Goal: Information Seeking & Learning: Learn about a topic

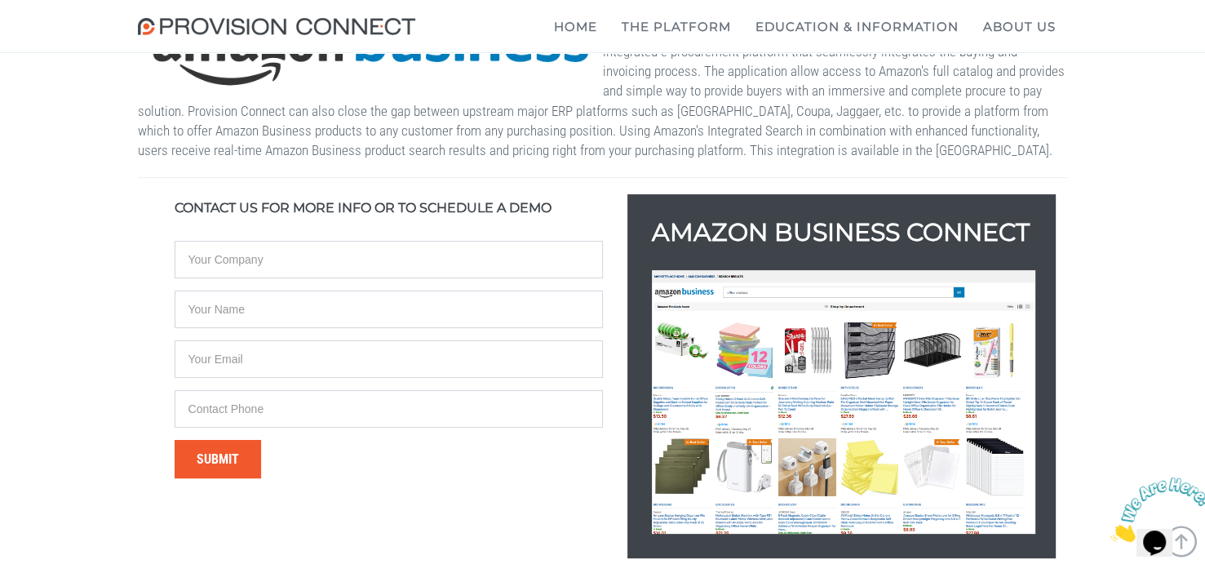
scroll to position [380, 0]
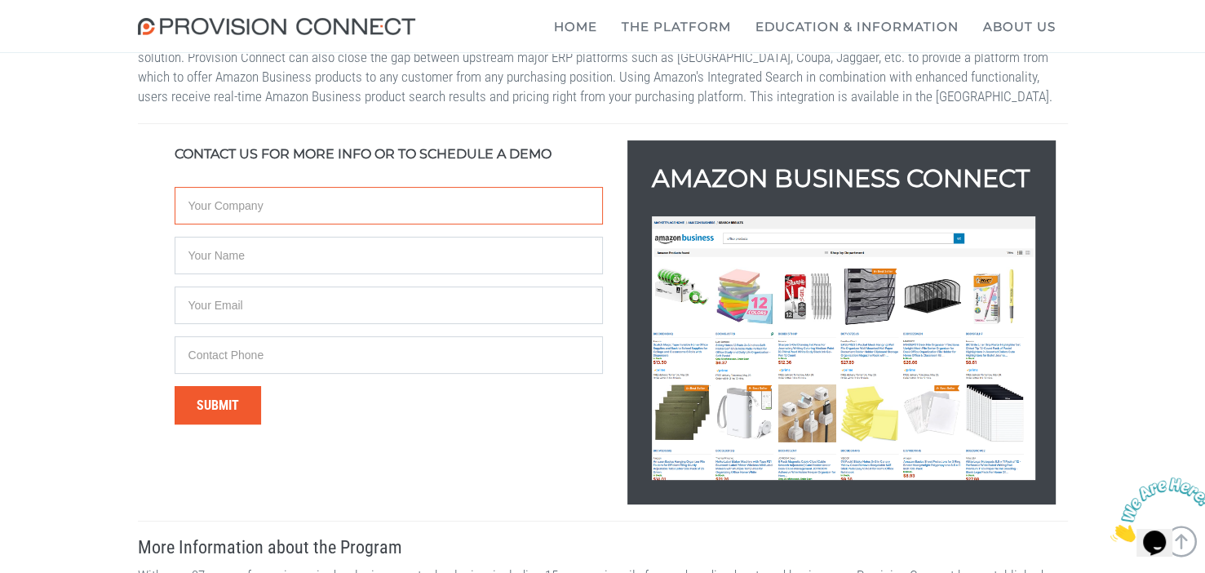
click at [392, 219] on input "text" at bounding box center [389, 206] width 428 height 38
type input "Healthcare Vibes"
click at [231, 274] on input "text" at bounding box center [389, 256] width 428 height 38
type input "Amanda Acevedo"
type input "HealthcareVibes@Outlook.com"
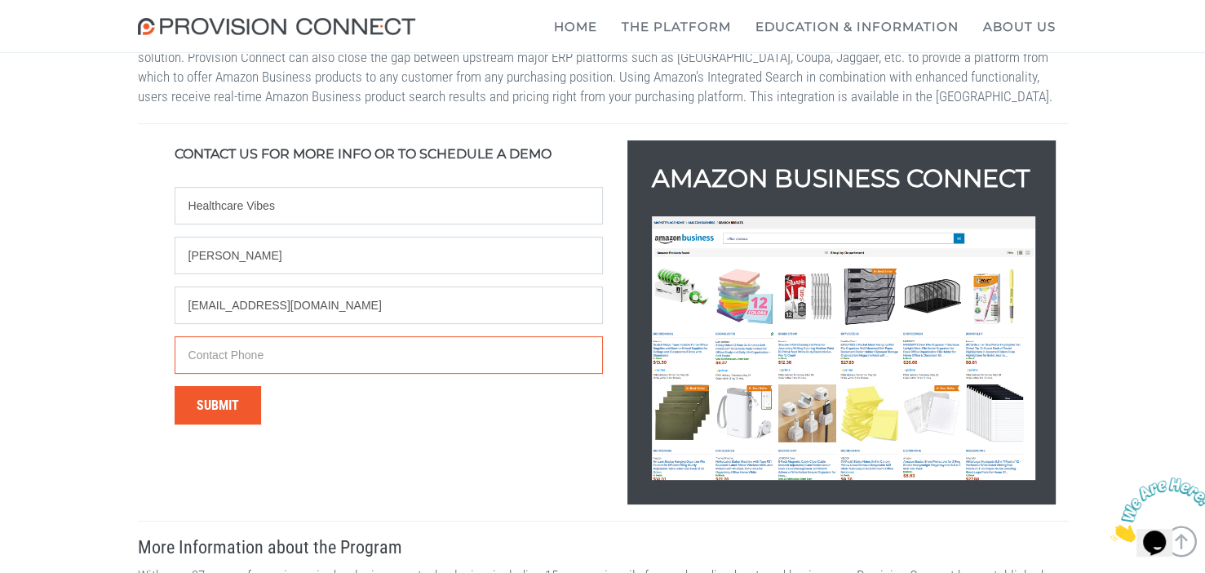
click at [266, 374] on input "text" at bounding box center [389, 355] width 428 height 38
type input "12283725259"
click at [205, 423] on button "Submit" at bounding box center [218, 405] width 86 height 38
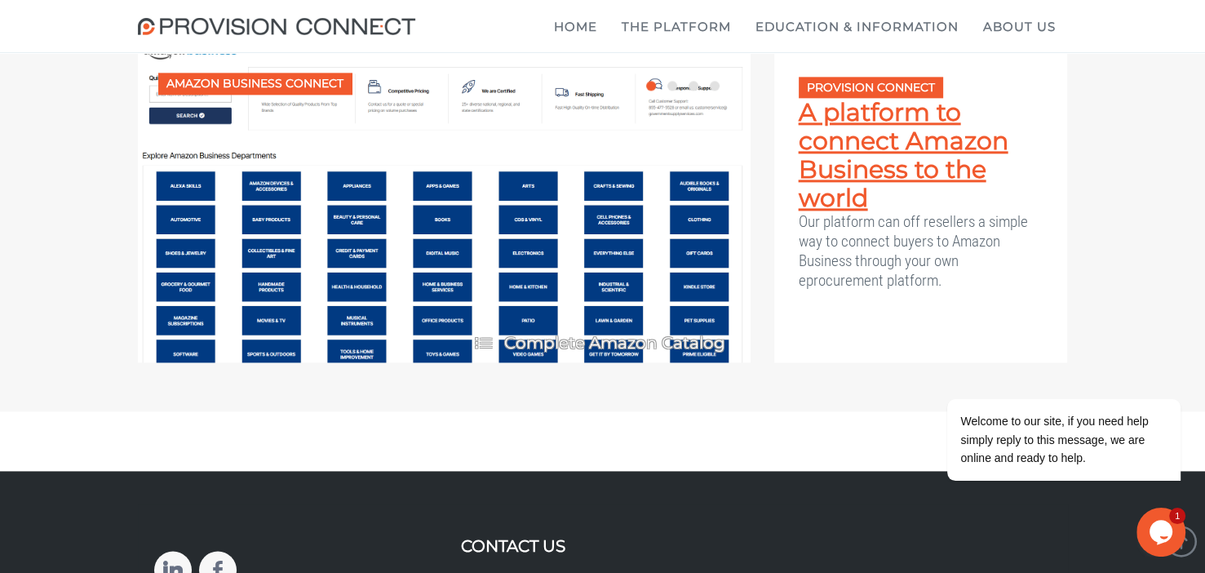
scroll to position [2120, 0]
click at [867, 212] on link "A platform to connect Amazon Business to the world" at bounding box center [920, 155] width 245 height 114
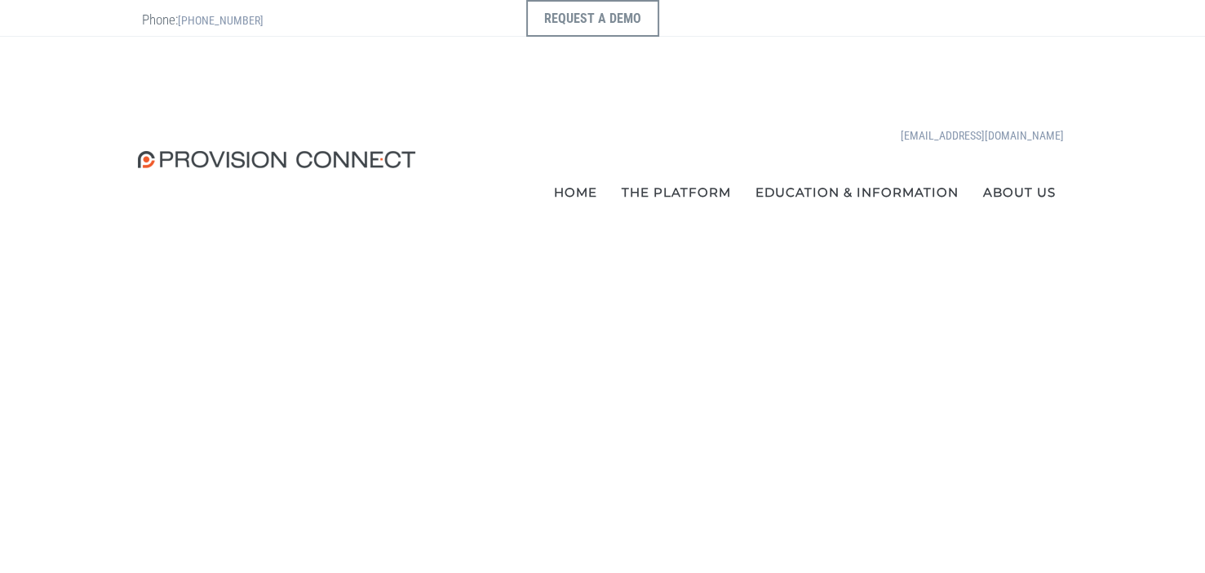
scroll to position [816, 0]
click at [0, 0] on b "The Procurement Hub" at bounding box center [0, 0] width 0 height 0
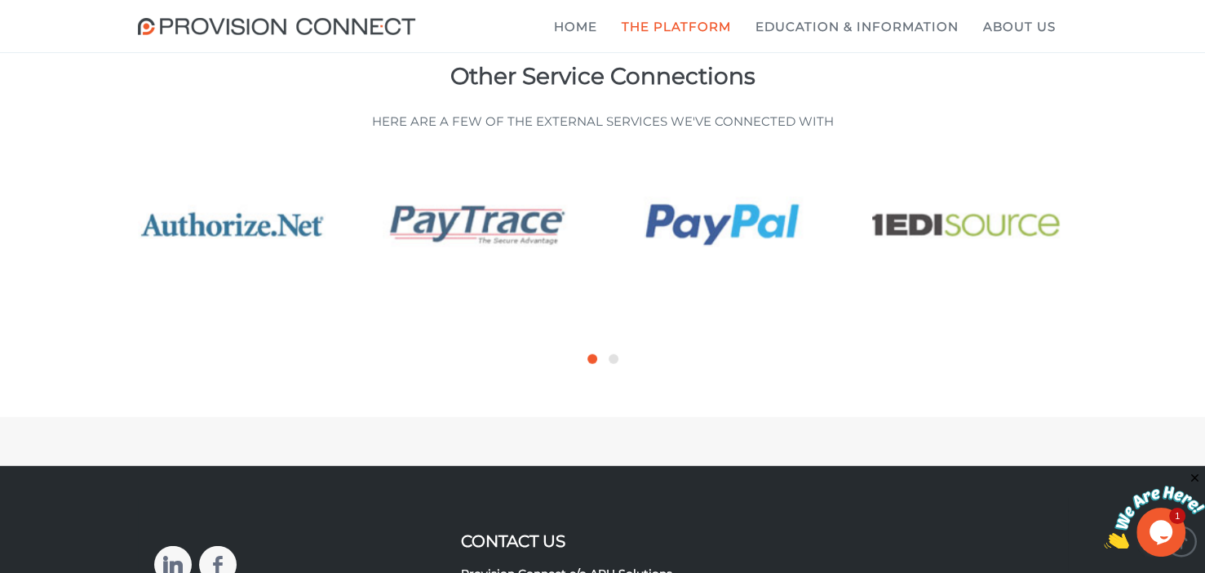
scroll to position [4349, 0]
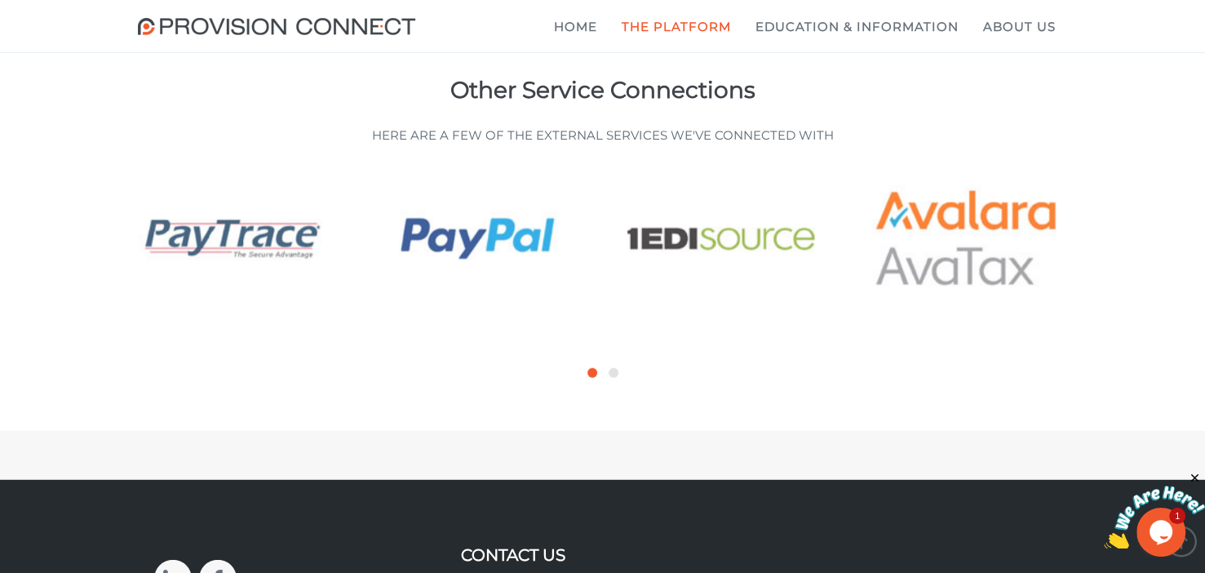
click at [507, 315] on img at bounding box center [476, 242] width 188 height 146
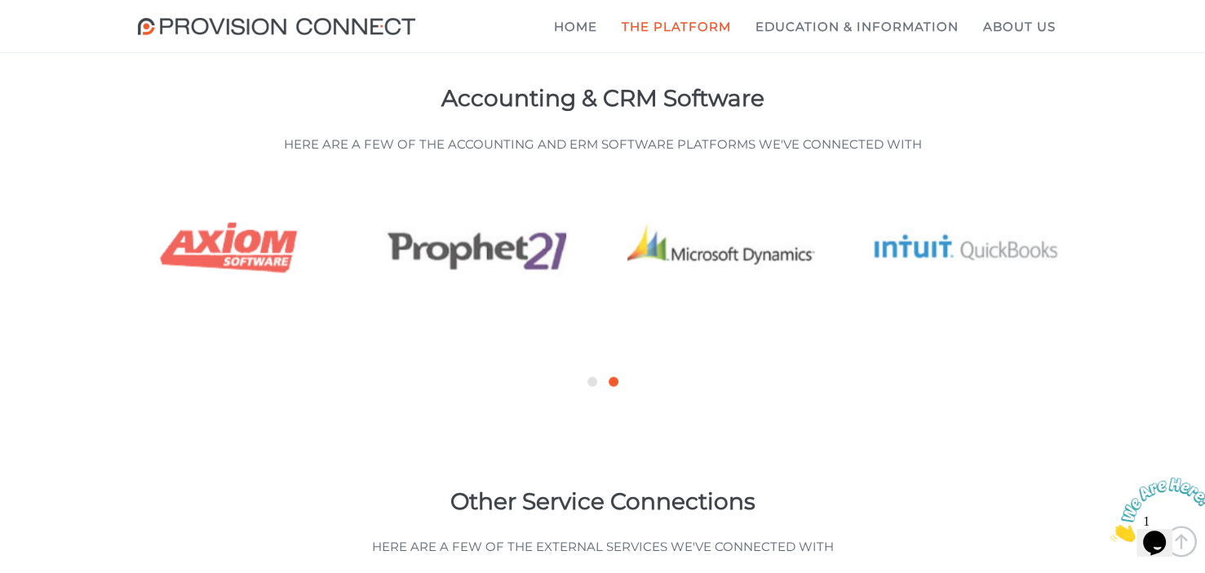
scroll to position [3805, 0]
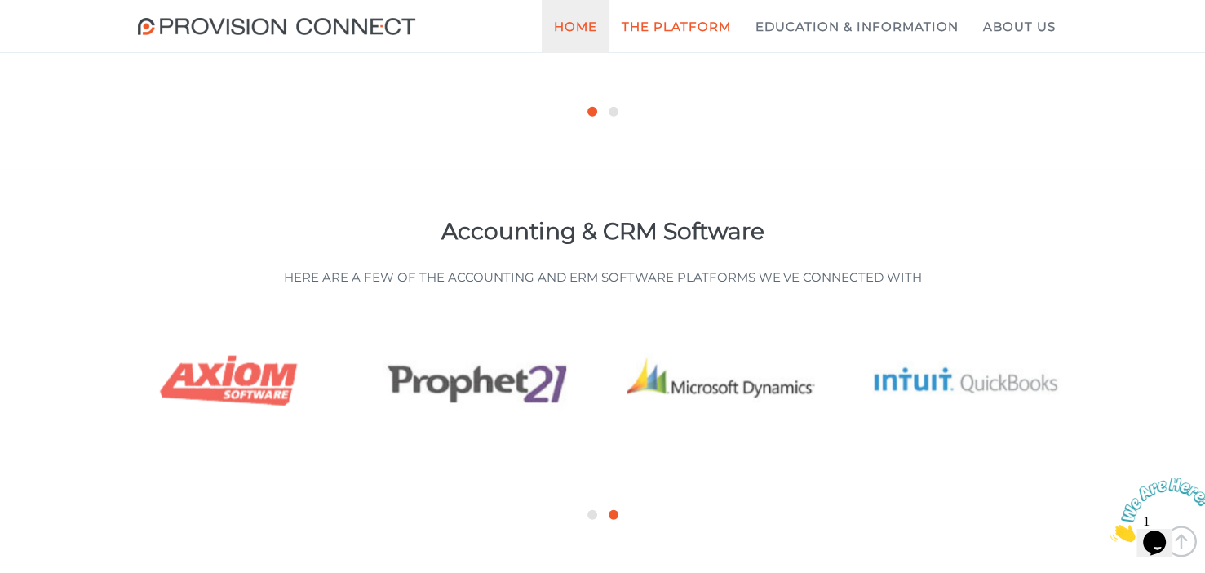
click at [580, 26] on link "Home" at bounding box center [576, 26] width 68 height 53
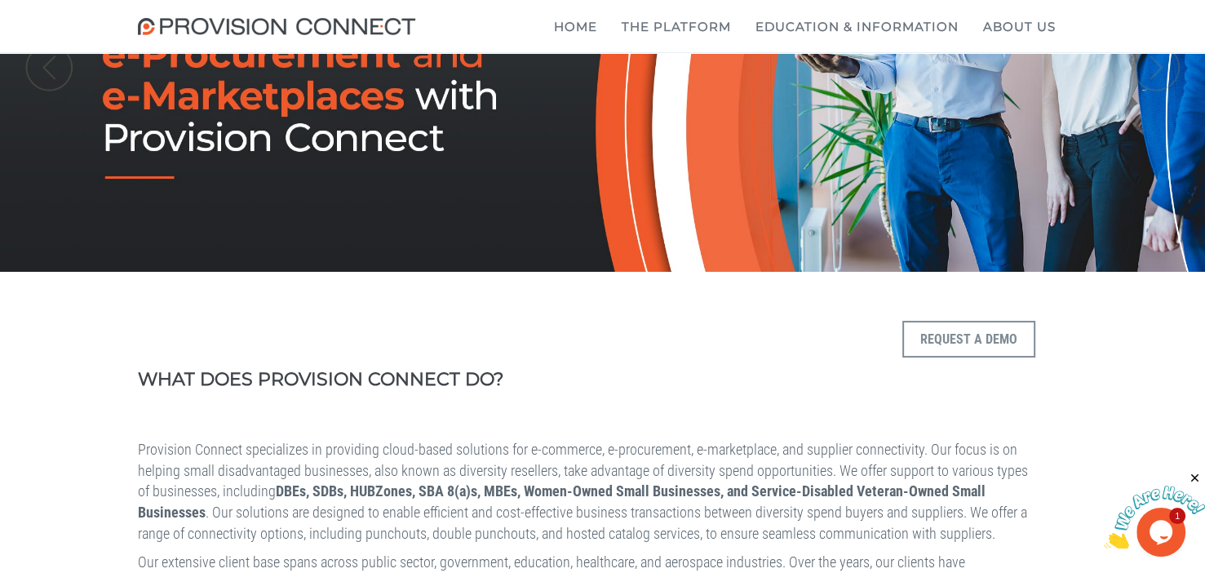
scroll to position [217, 0]
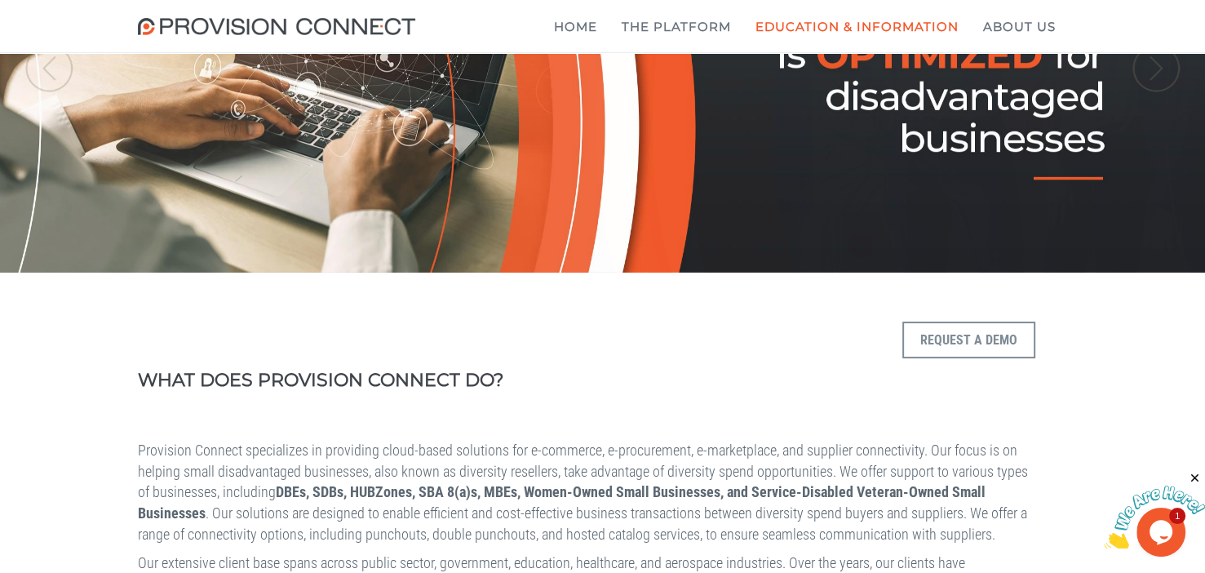
click at [0, 0] on b "What is Diversity Reseller?" at bounding box center [0, 0] width 0 height 0
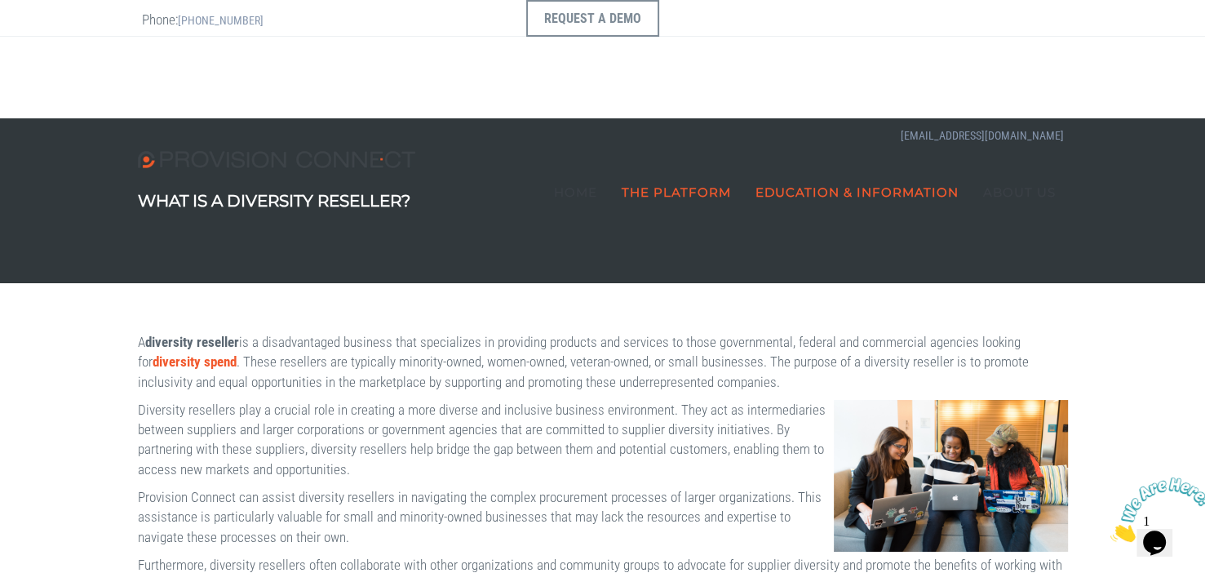
click at [0, 0] on b "Supplier Connect" at bounding box center [0, 0] width 0 height 0
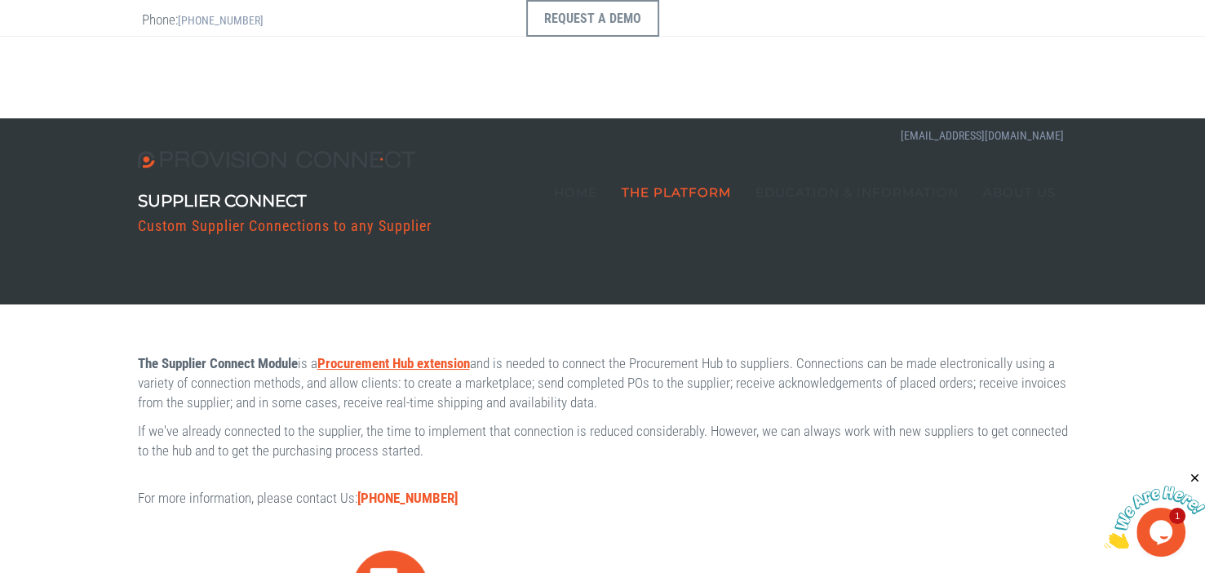
click at [455, 363] on b "Procurement Hub extension" at bounding box center [393, 363] width 153 height 16
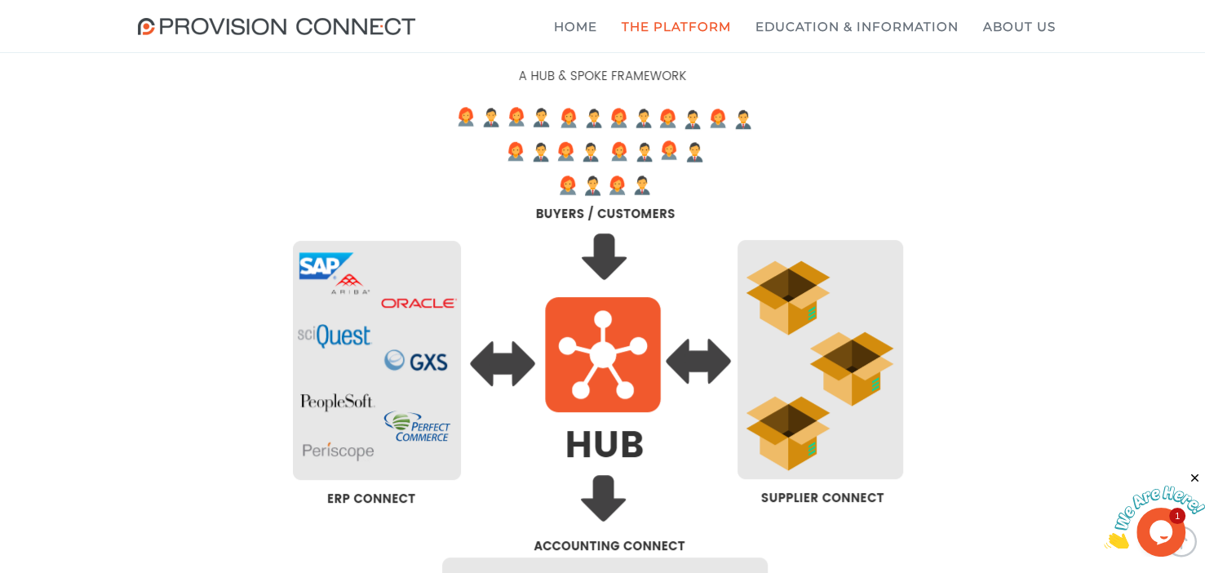
scroll to position [435, 0]
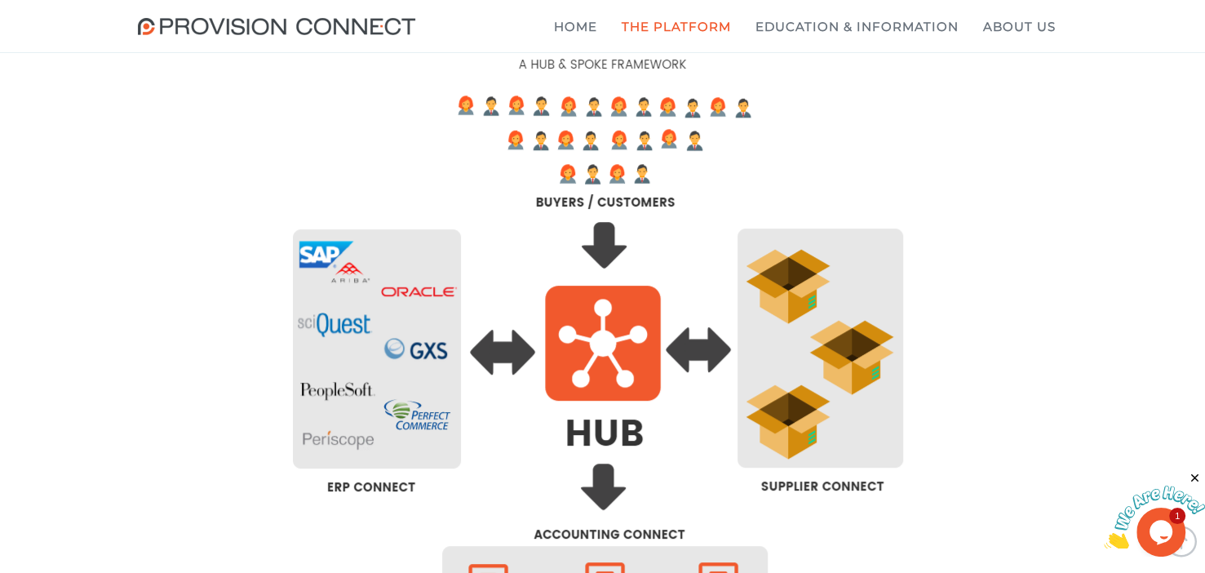
click at [599, 355] on img at bounding box center [602, 348] width 665 height 861
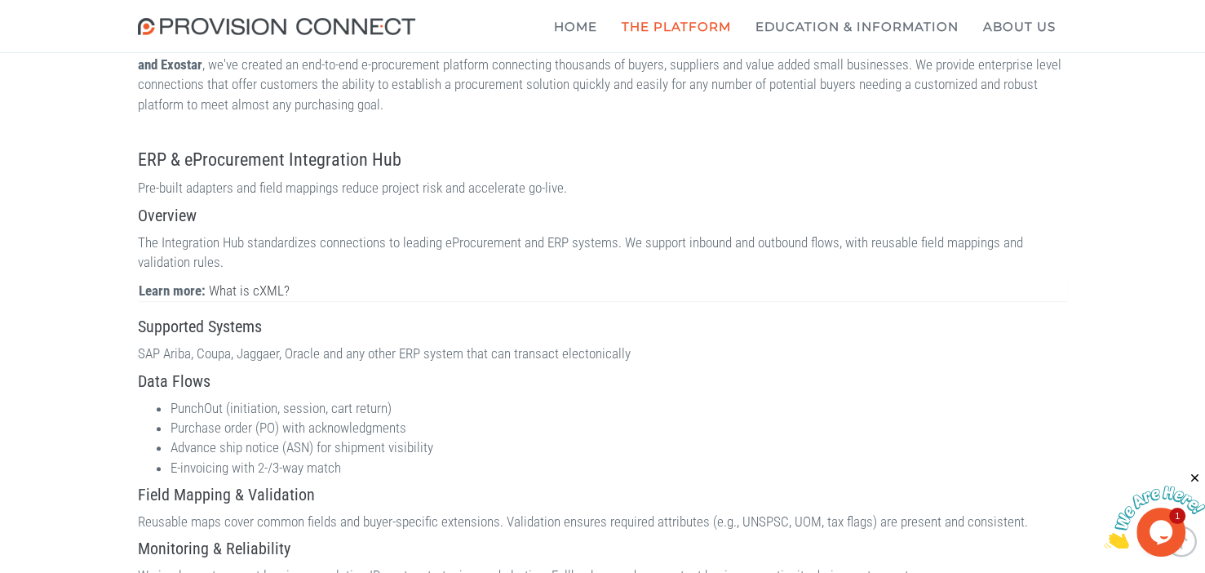
scroll to position [1468, 0]
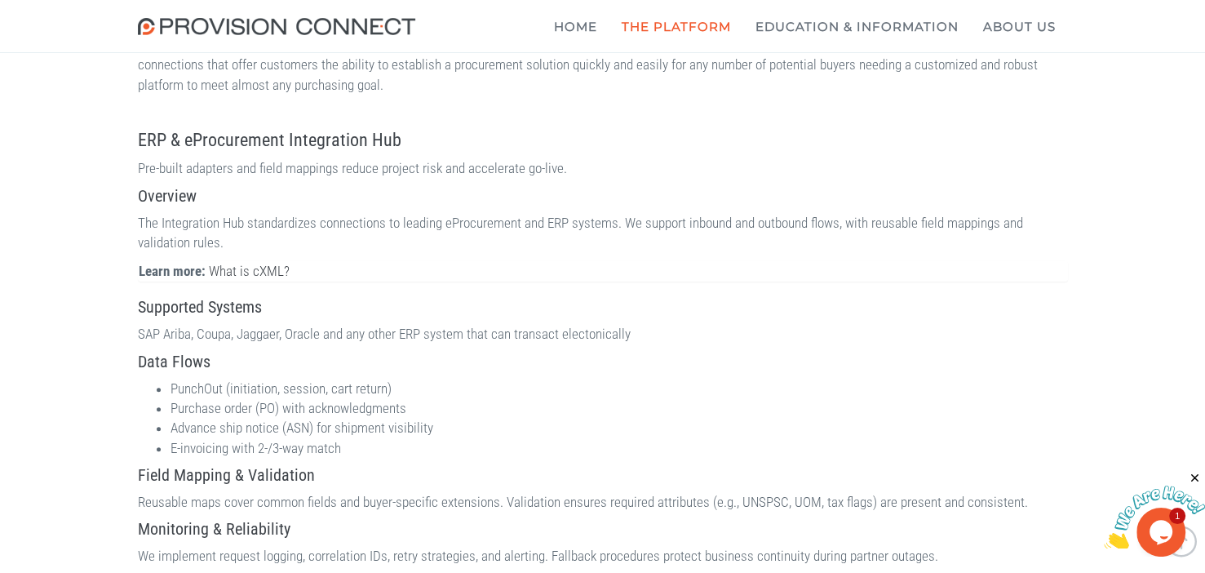
click at [231, 24] on img at bounding box center [280, 26] width 285 height 17
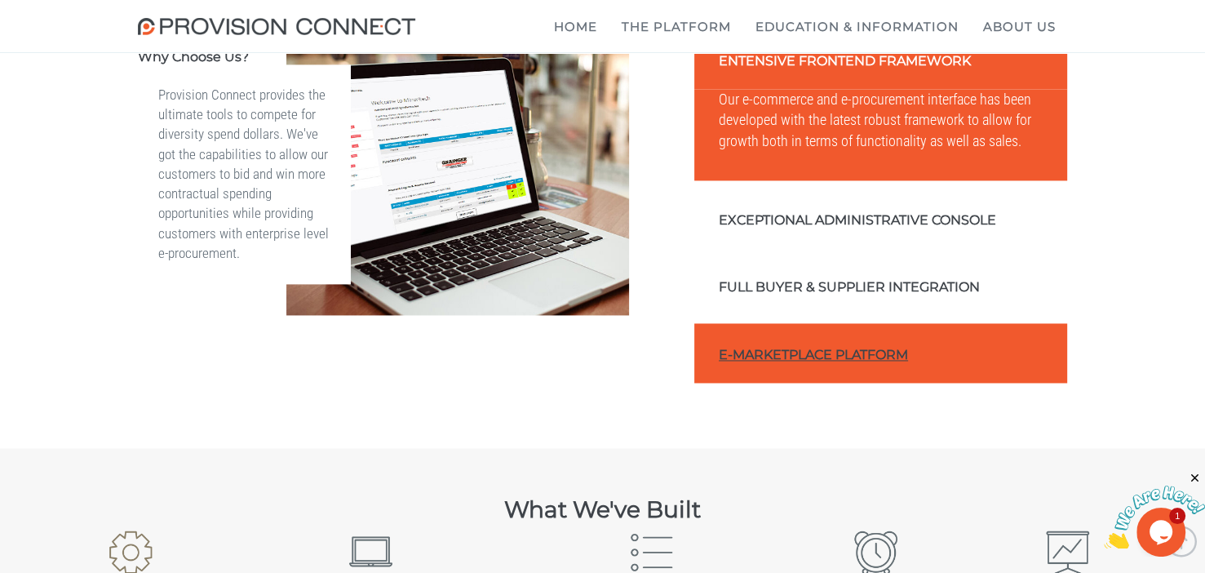
scroll to position [2392, 0]
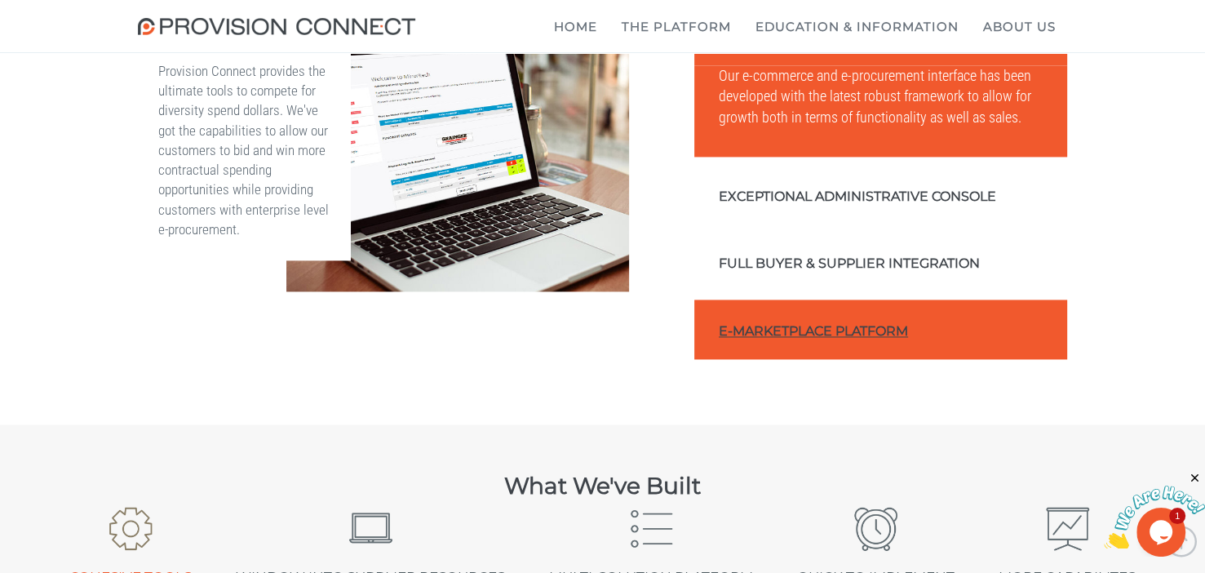
click at [820, 359] on link "E-Marketplace Platform" at bounding box center [881, 329] width 374 height 60
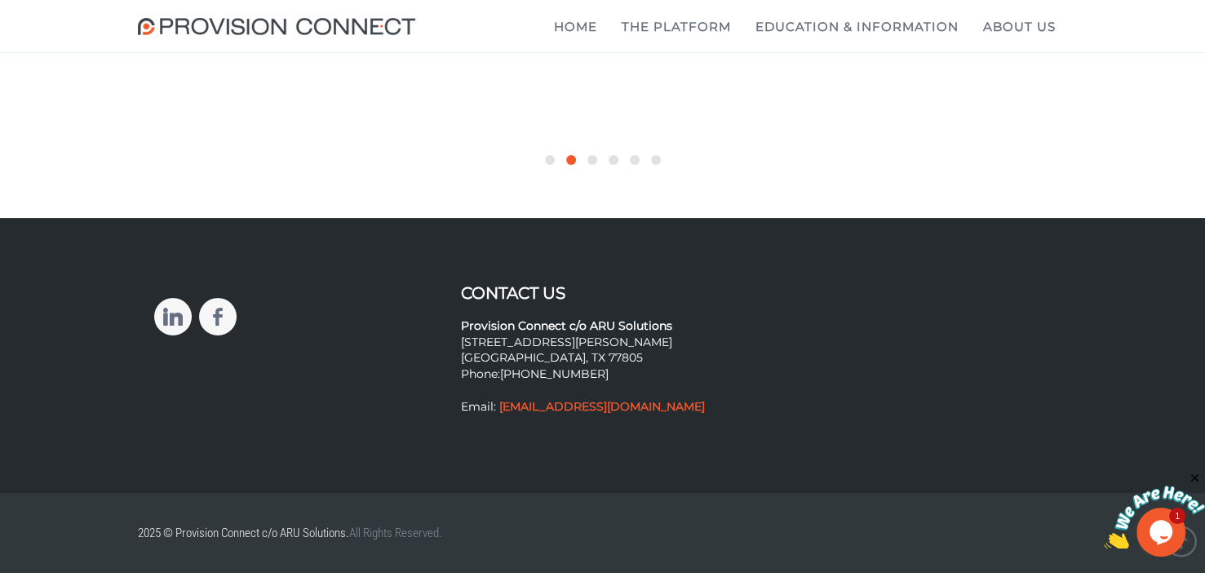
scroll to position [6541, 0]
click at [0, 0] on b "What is Supplierconnect Grainger and How We can Help" at bounding box center [0, 0] width 0 height 0
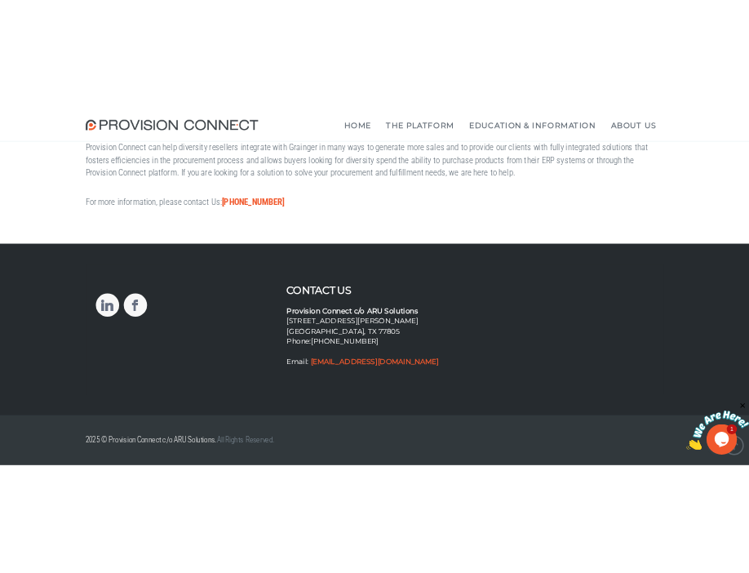
scroll to position [1068, 0]
